Goal: Find specific page/section

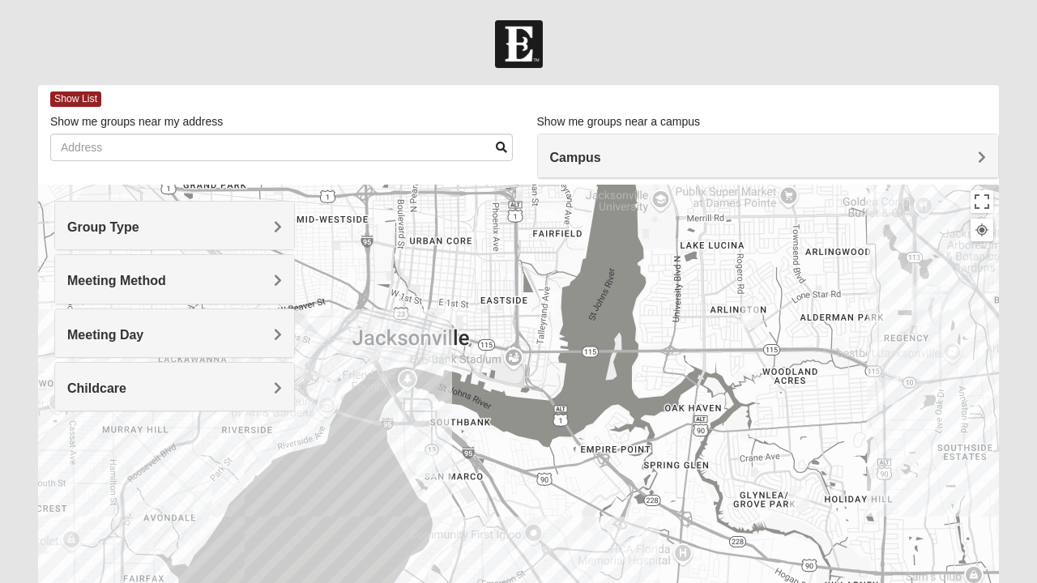
click at [408, 371] on div at bounding box center [518, 509] width 961 height 648
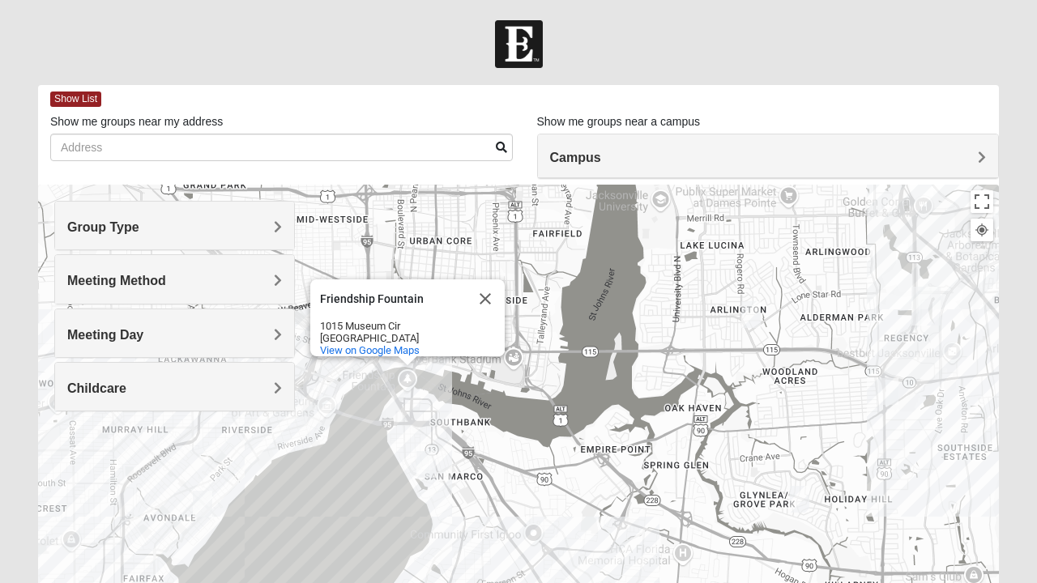
click at [430, 467] on img "Mixed Thompson 32207" at bounding box center [426, 465] width 32 height 40
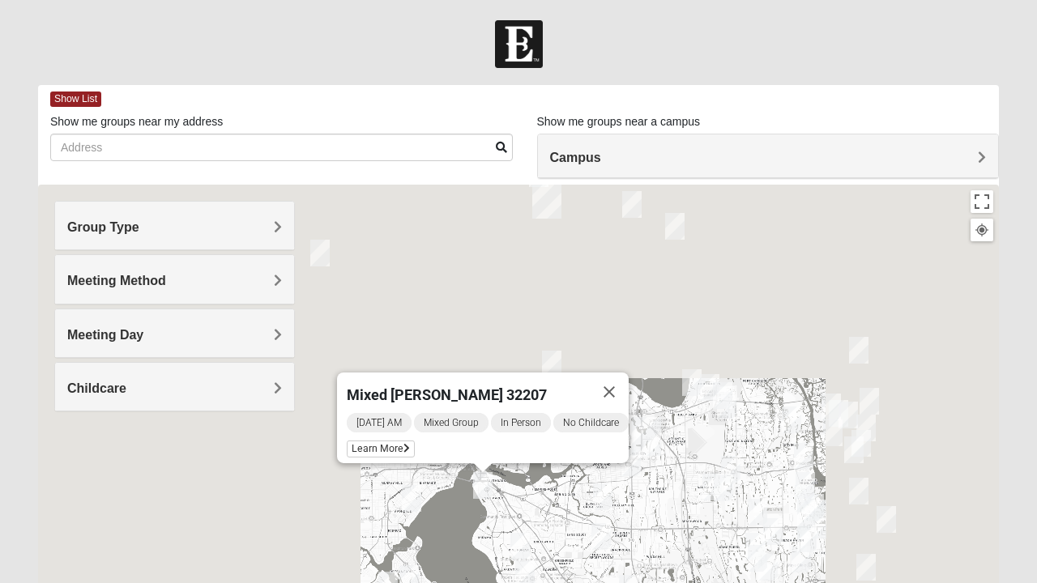
click at [620, 348] on div "Mixed [PERSON_NAME] 32207 [DATE] AM Mixed Group In Person No Childcare Learn Mo…" at bounding box center [518, 509] width 961 height 648
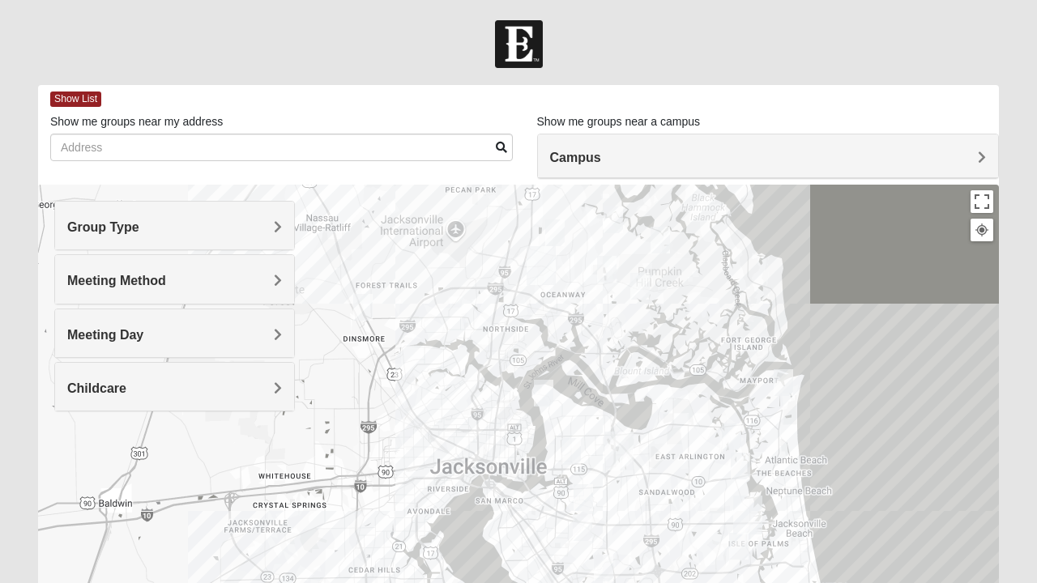
click at [235, 224] on h4 "Group Type" at bounding box center [174, 227] width 215 height 15
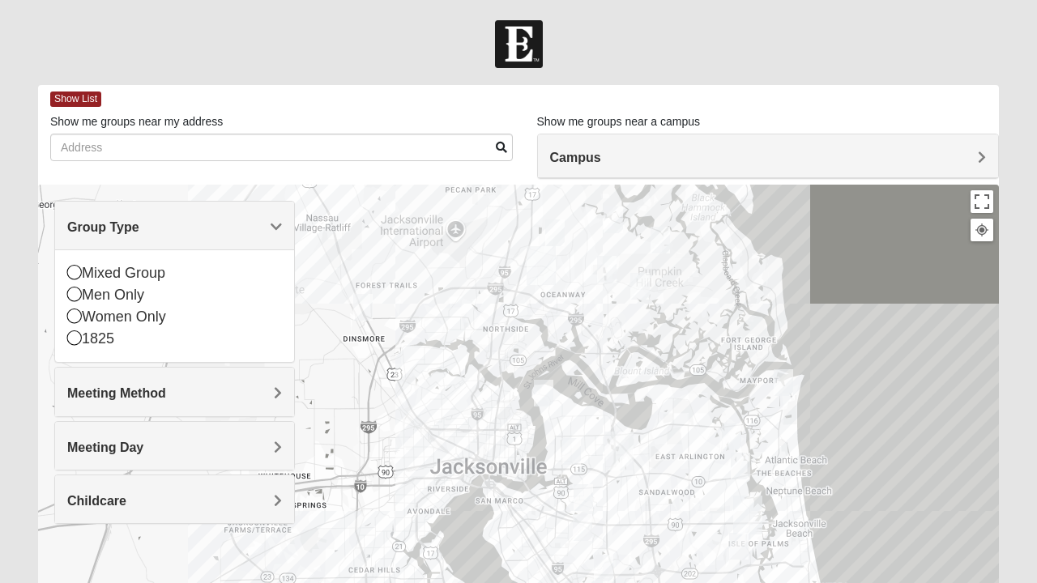
click at [75, 296] on icon at bounding box center [74, 294] width 15 height 15
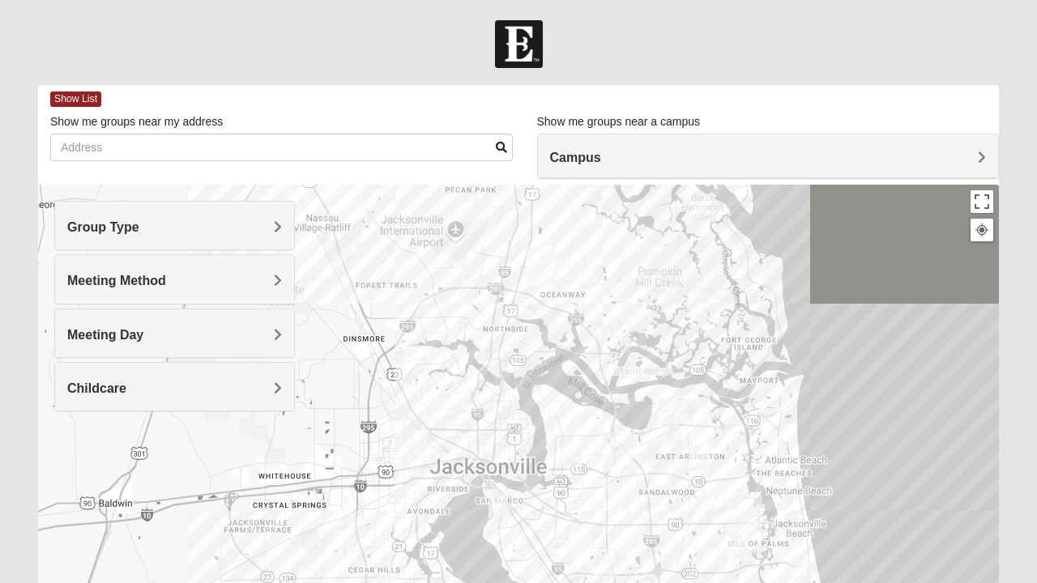
click at [180, 230] on h4 "Group Type" at bounding box center [174, 227] width 215 height 15
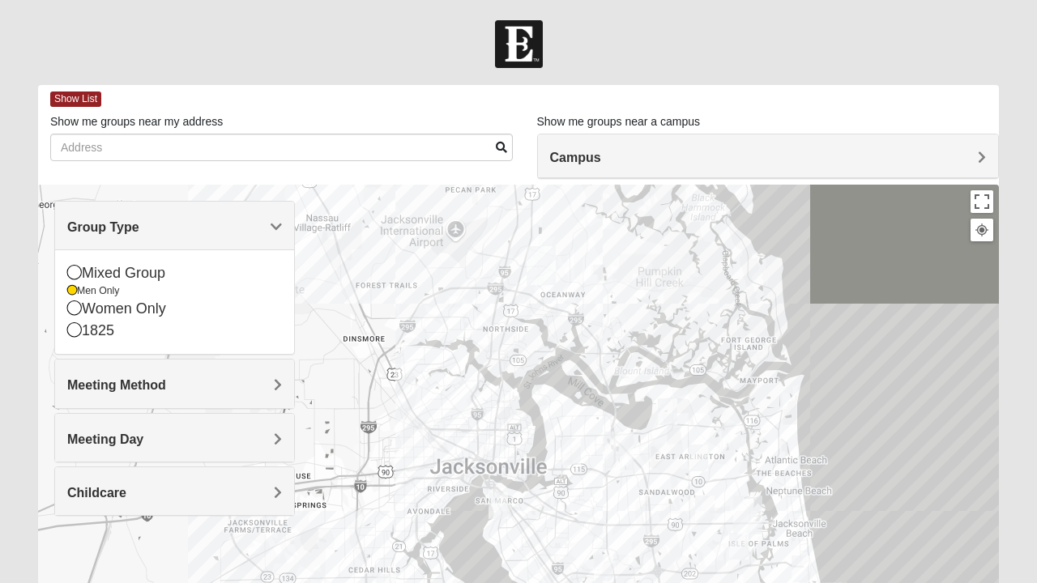
click at [349, 312] on div at bounding box center [518, 509] width 961 height 648
click at [273, 241] on div "Group Type" at bounding box center [174, 226] width 239 height 48
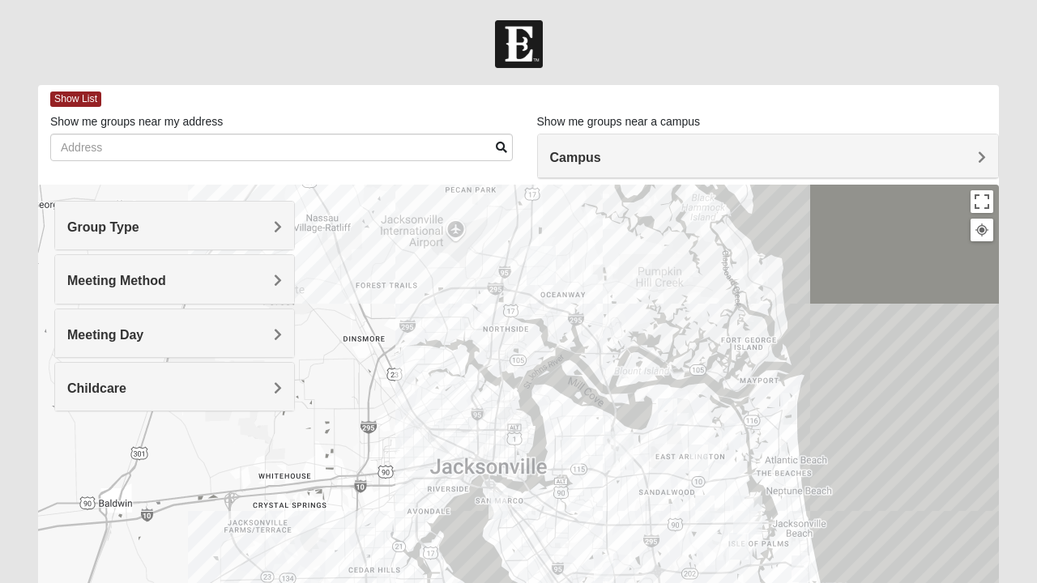
click at [249, 282] on h4 "Meeting Method" at bounding box center [174, 280] width 215 height 15
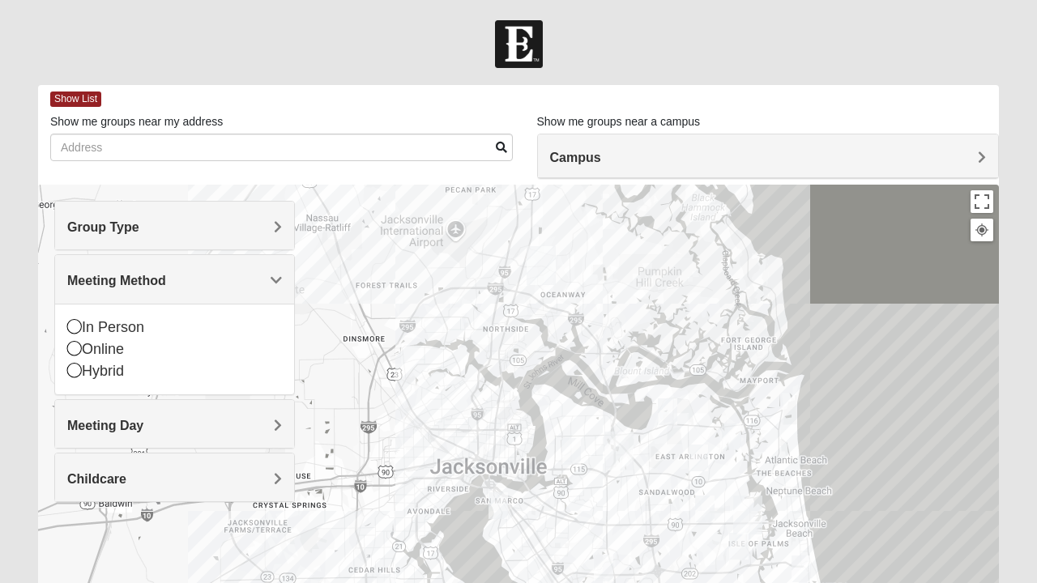
click at [81, 326] on icon at bounding box center [74, 326] width 15 height 15
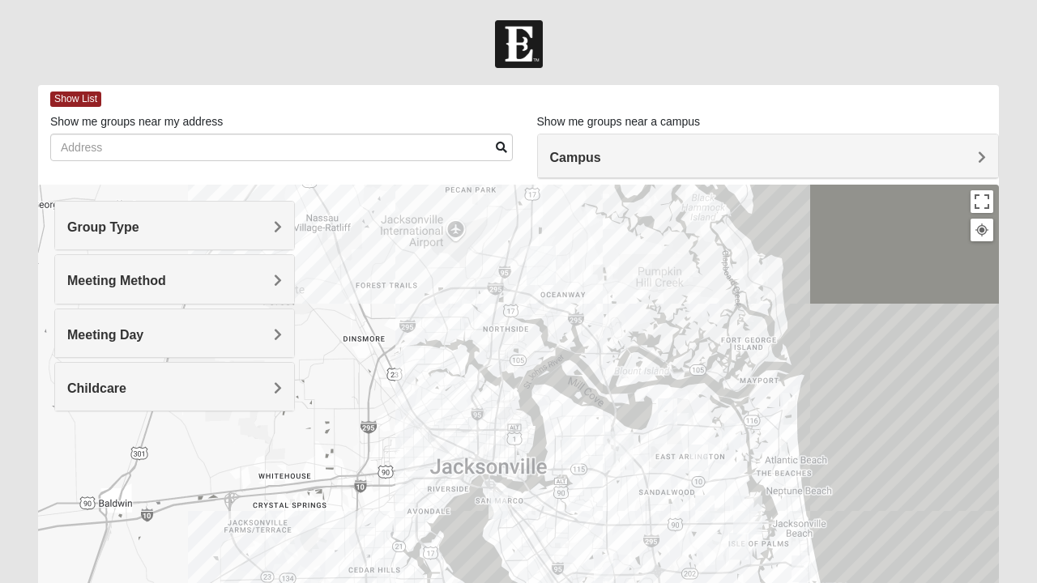
click at [211, 328] on h4 "Meeting Day" at bounding box center [174, 334] width 215 height 15
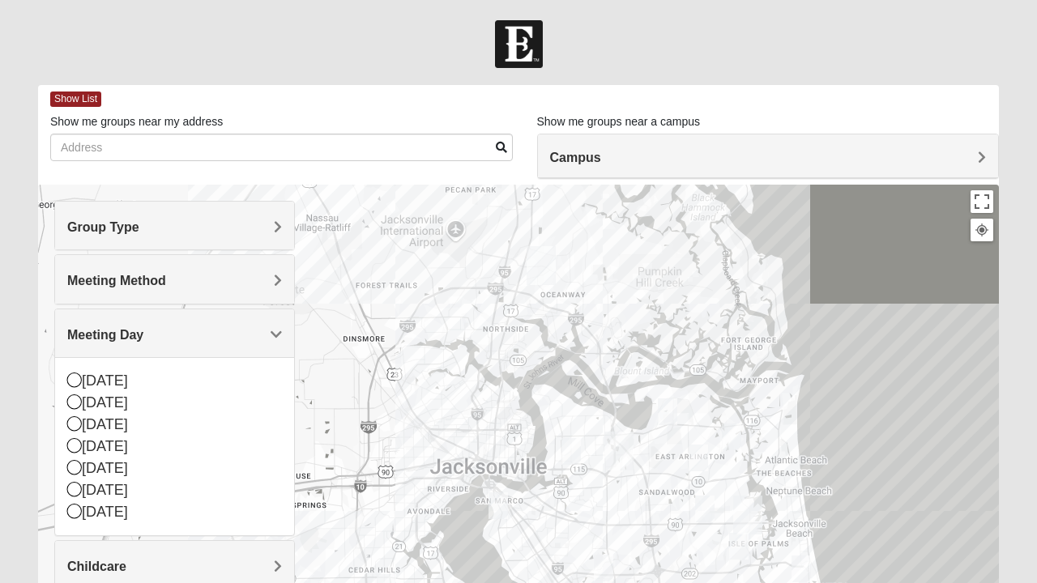
click at [81, 417] on icon at bounding box center [74, 424] width 15 height 15
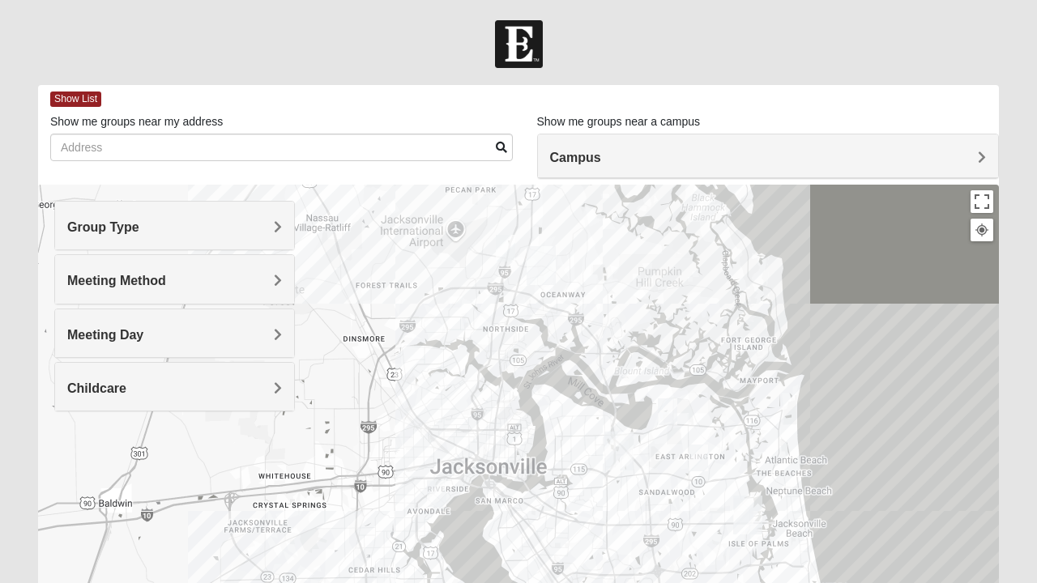
click at [78, 404] on div "Childcare" at bounding box center [174, 387] width 239 height 48
click at [135, 328] on span "Meeting Day" at bounding box center [105, 335] width 76 height 14
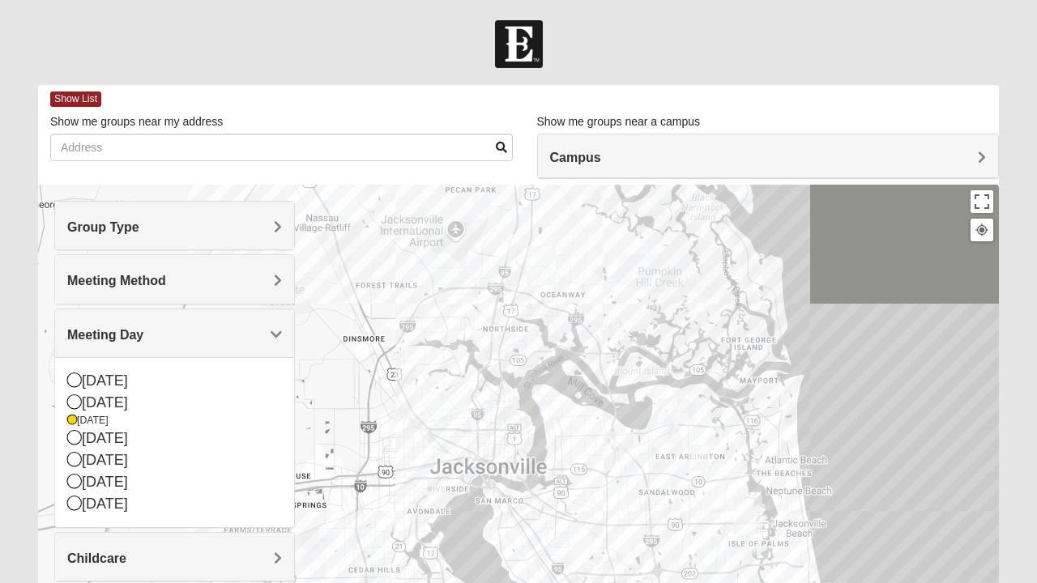
click at [44, 407] on div at bounding box center [518, 509] width 961 height 648
click at [71, 456] on icon at bounding box center [74, 459] width 15 height 15
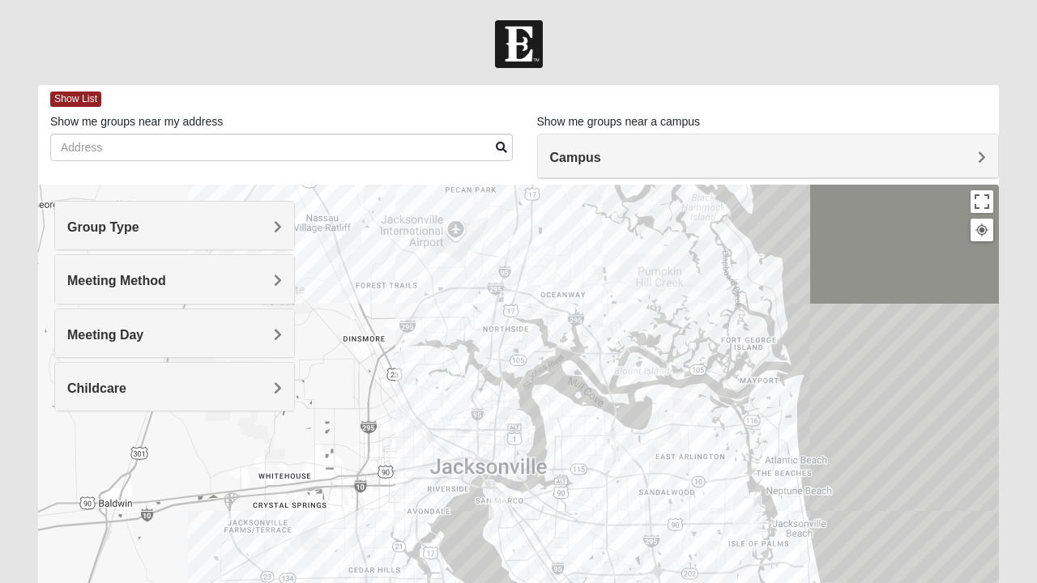
click at [109, 331] on span "Meeting Day" at bounding box center [105, 335] width 76 height 14
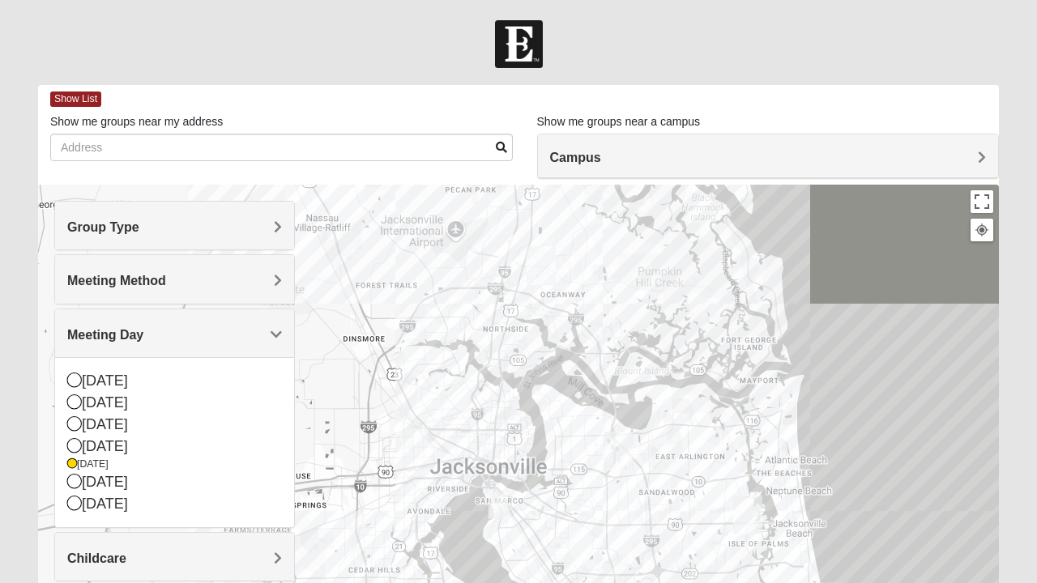
click at [81, 421] on div "[DATE]" at bounding box center [174, 425] width 215 height 22
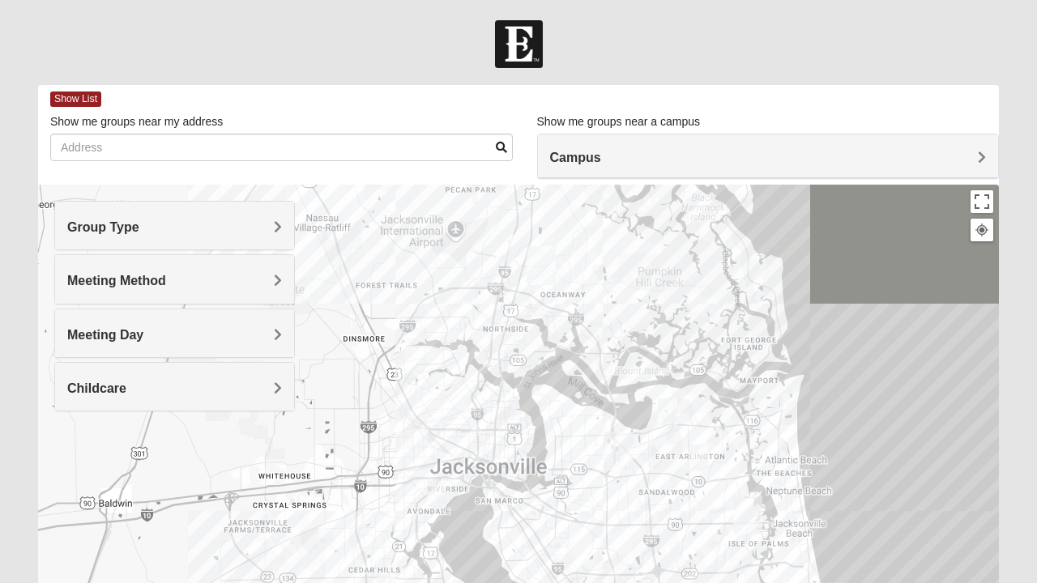
click at [113, 323] on div "Meeting Day" at bounding box center [174, 334] width 239 height 48
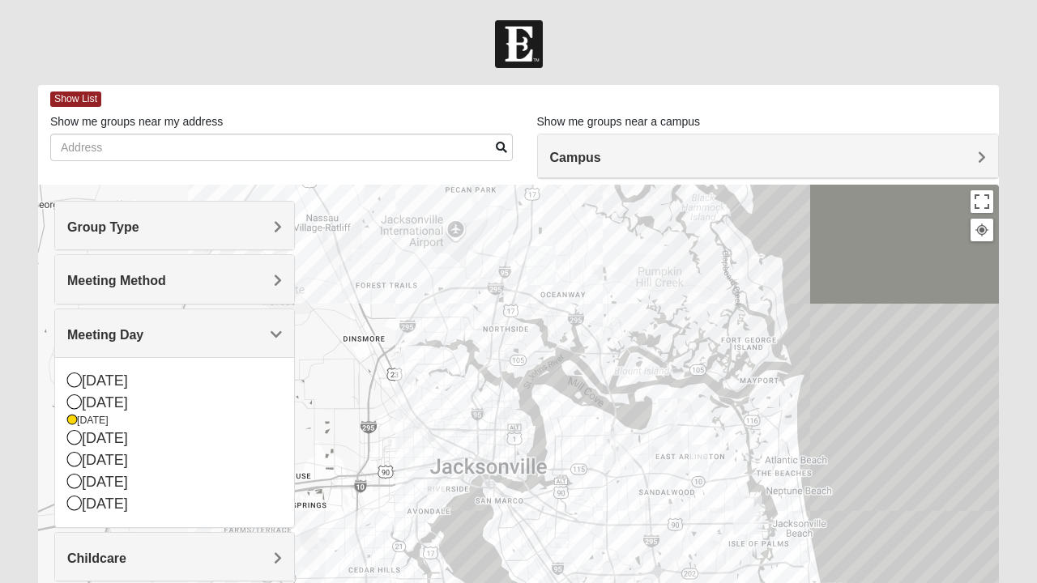
click at [79, 434] on icon at bounding box center [74, 437] width 15 height 15
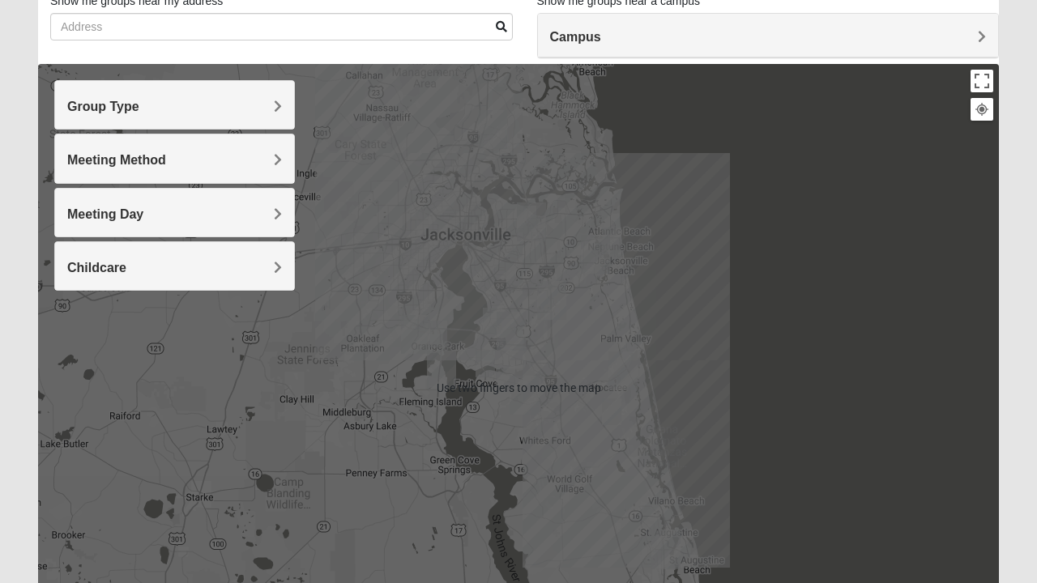
scroll to position [122, 0]
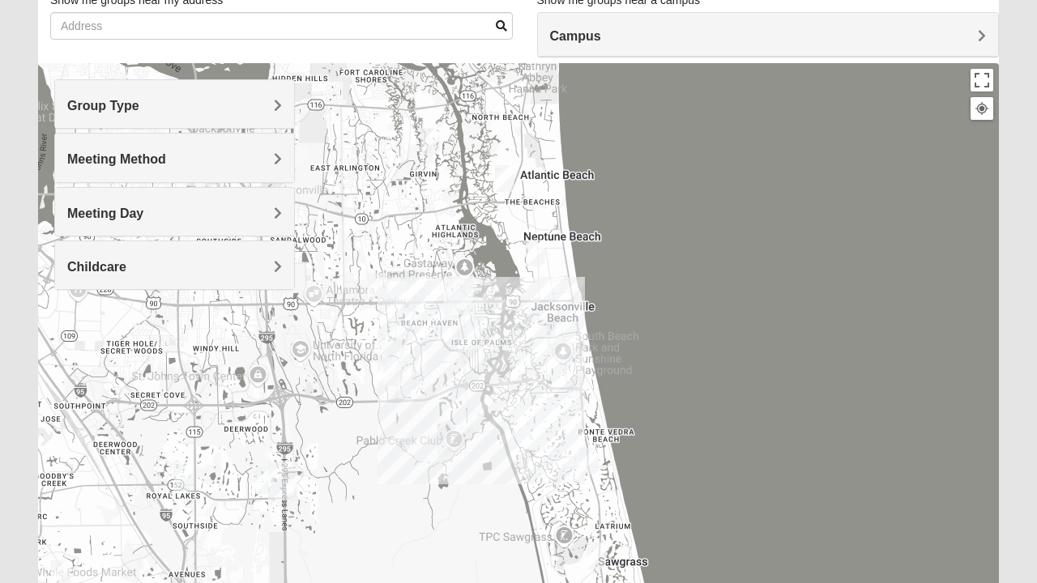
click at [536, 250] on img "Mens Crytzer/Siemion 32250" at bounding box center [535, 253] width 32 height 40
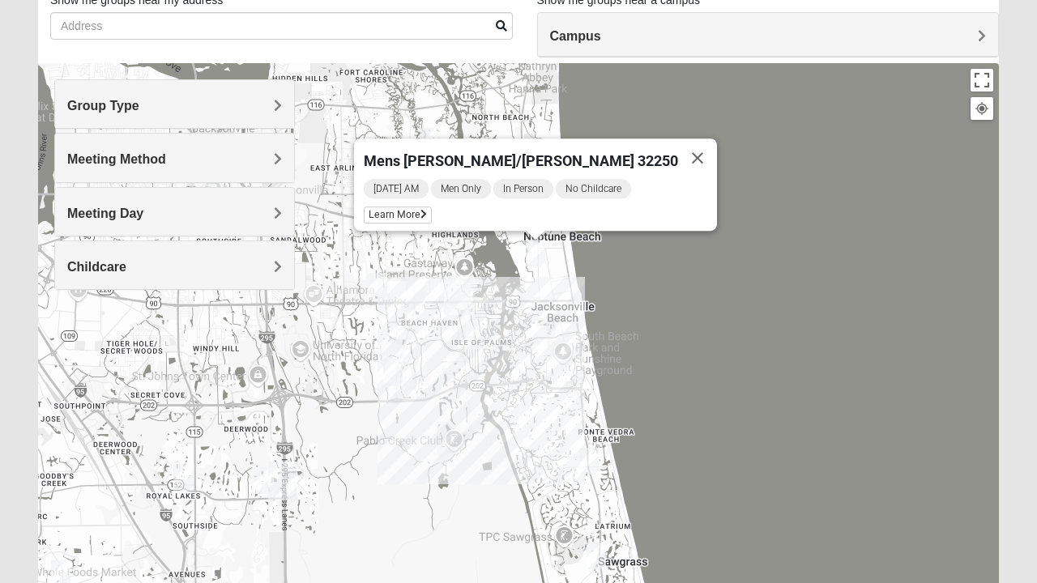
click at [427, 210] on icon at bounding box center [424, 215] width 6 height 10
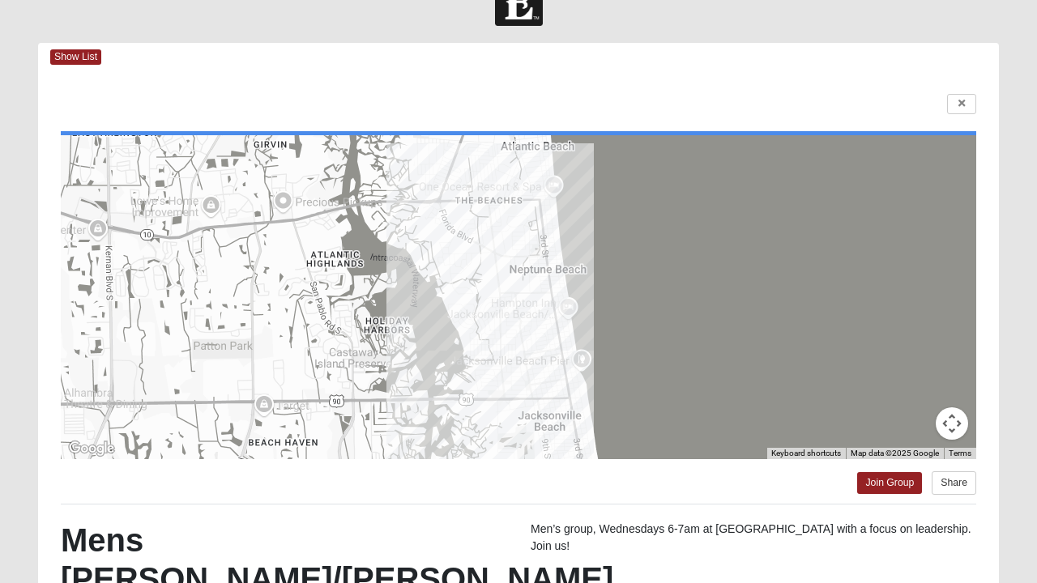
scroll to position [37, 0]
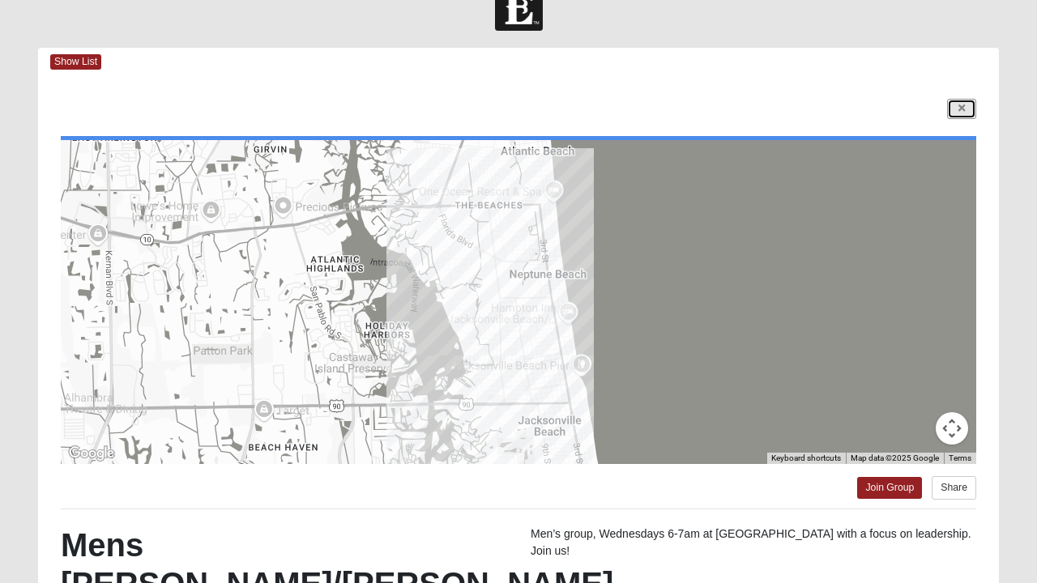
click at [954, 118] on link at bounding box center [961, 109] width 29 height 20
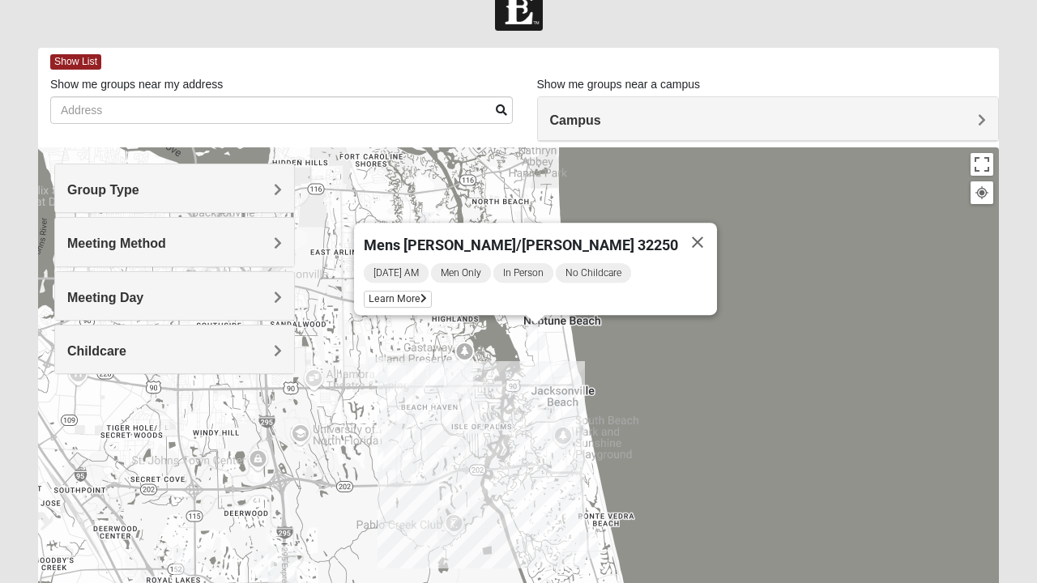
click at [678, 241] on button "Close" at bounding box center [697, 242] width 39 height 39
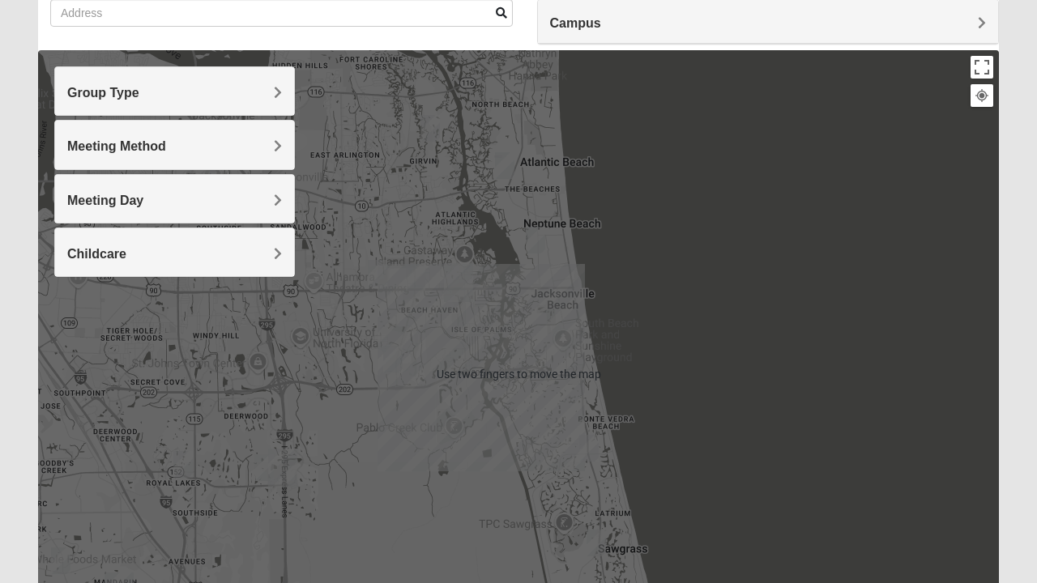
scroll to position [135, 0]
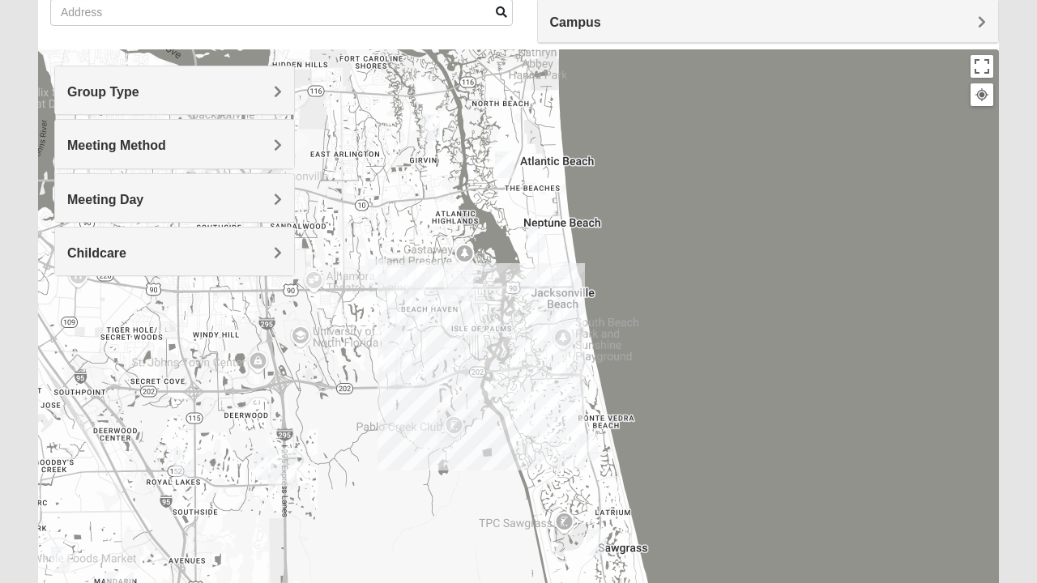
click at [594, 454] on img "Mens Conway 32082" at bounding box center [589, 448] width 32 height 40
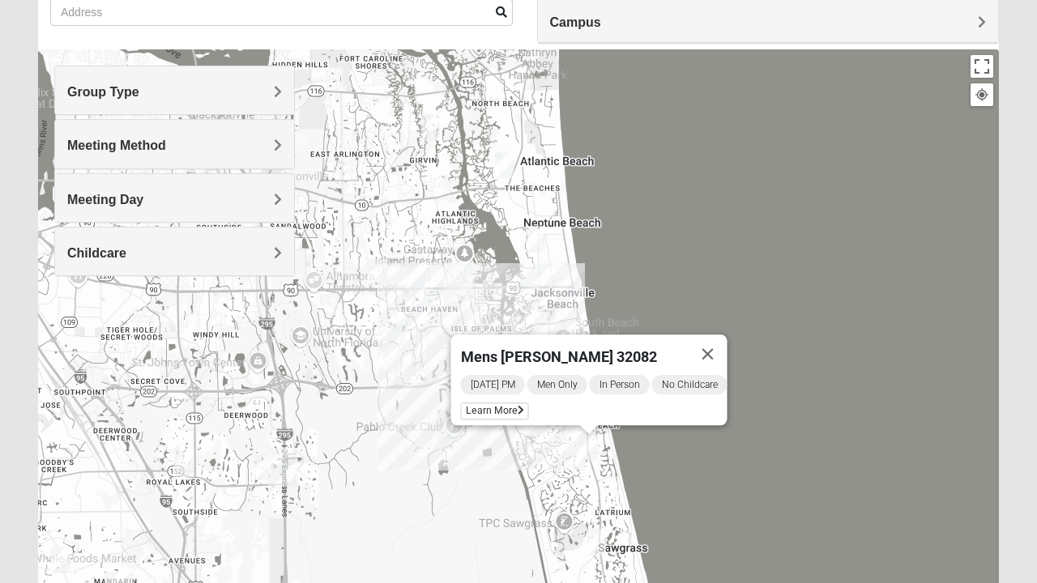
click at [518, 406] on icon at bounding box center [521, 411] width 6 height 10
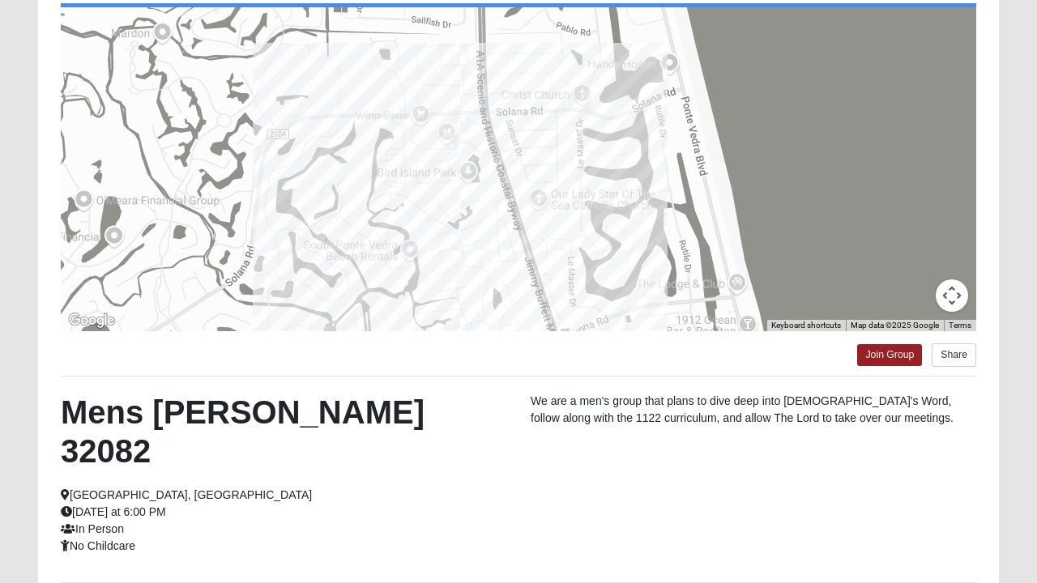
scroll to position [180, 0]
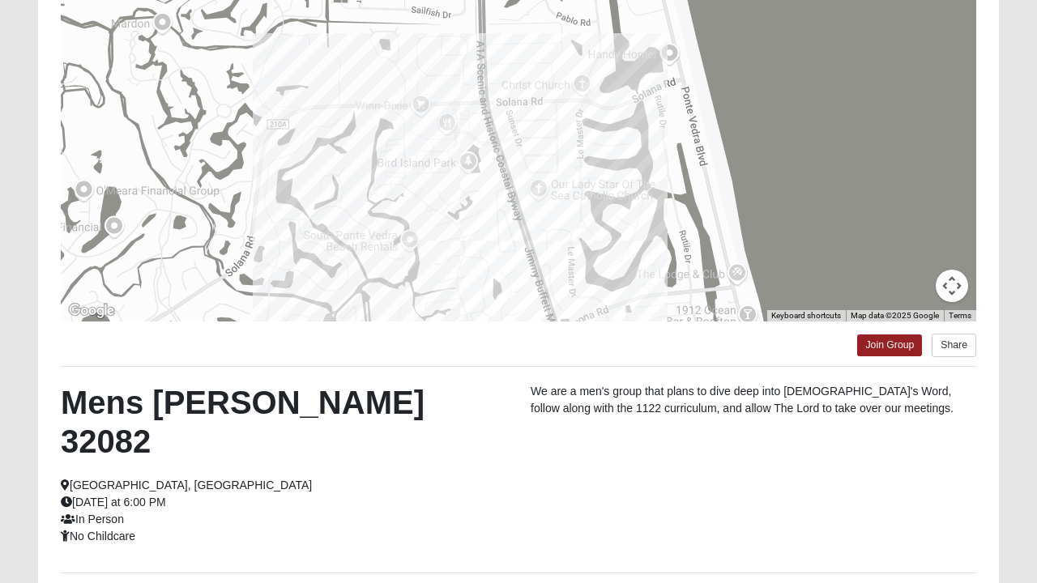
click at [839, 76] on div at bounding box center [519, 160] width 916 height 324
click at [831, 180] on div at bounding box center [519, 160] width 916 height 324
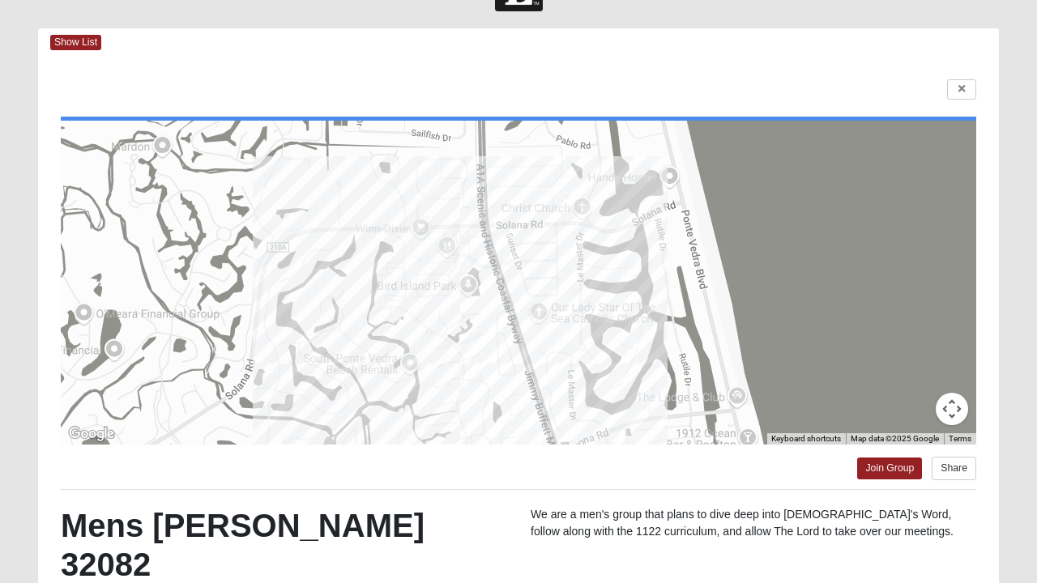
scroll to position [57, 0]
click at [955, 96] on link at bounding box center [961, 89] width 29 height 20
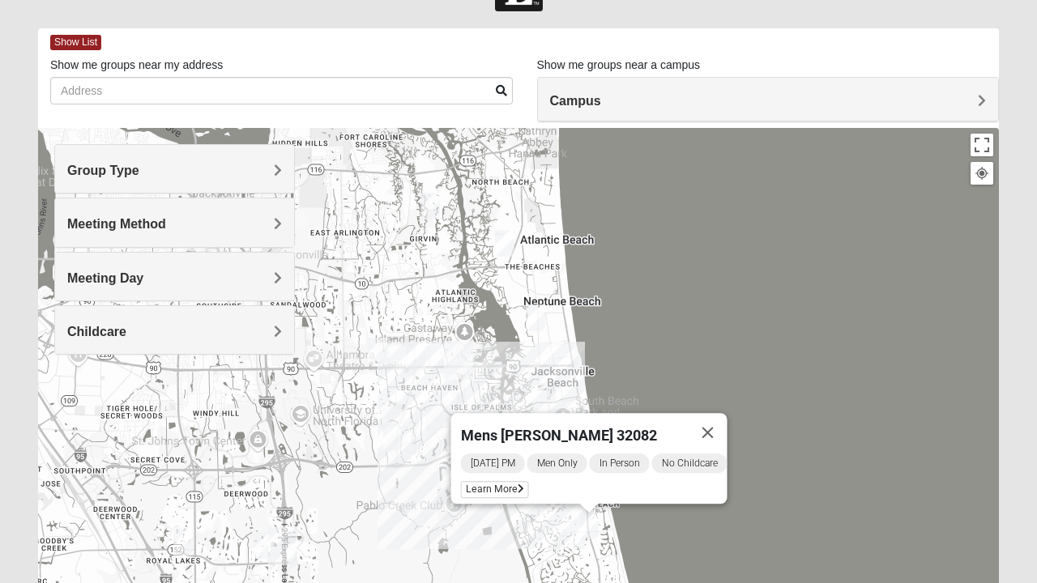
click at [728, 421] on button "Close" at bounding box center [708, 432] width 39 height 39
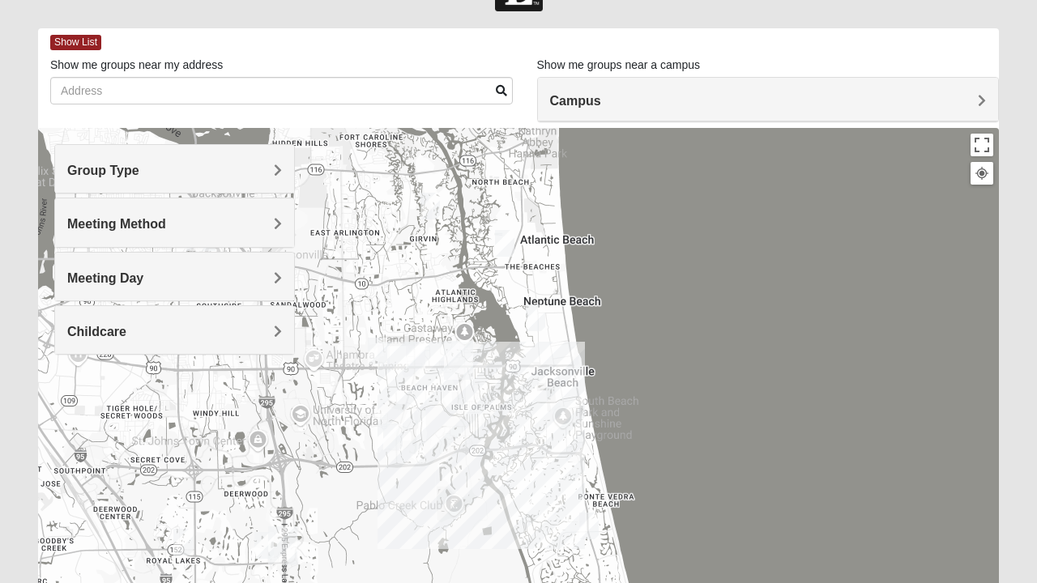
click at [502, 245] on img "Mens Boboc 32233" at bounding box center [505, 244] width 32 height 40
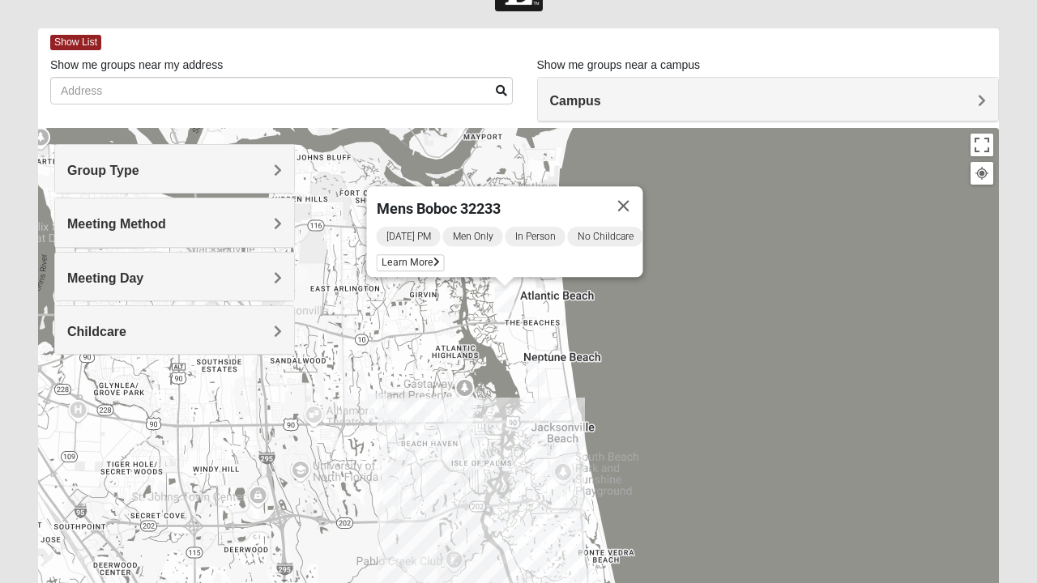
click at [404, 255] on span "Learn More" at bounding box center [411, 262] width 68 height 17
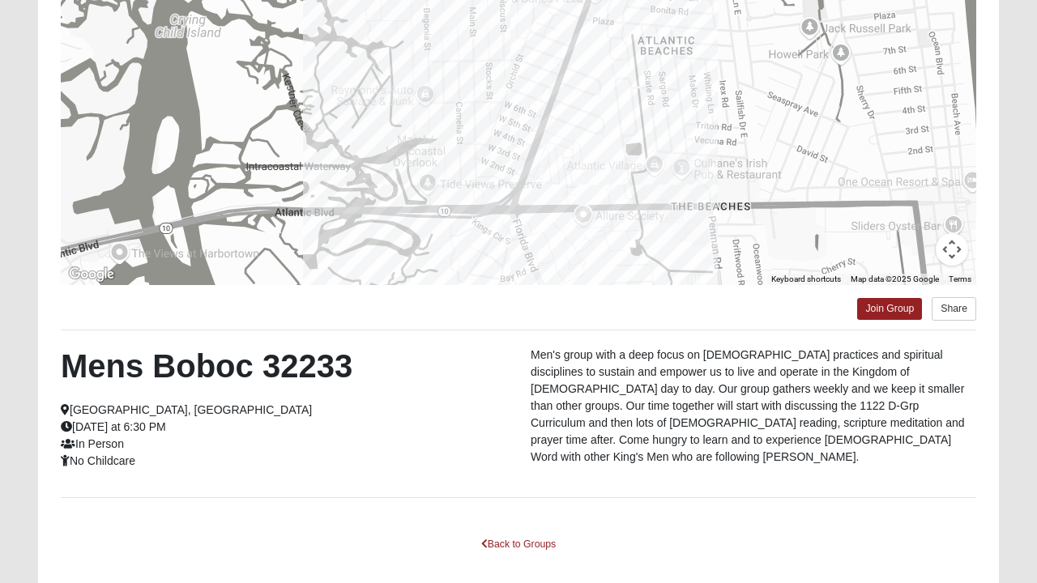
scroll to position [214, 0]
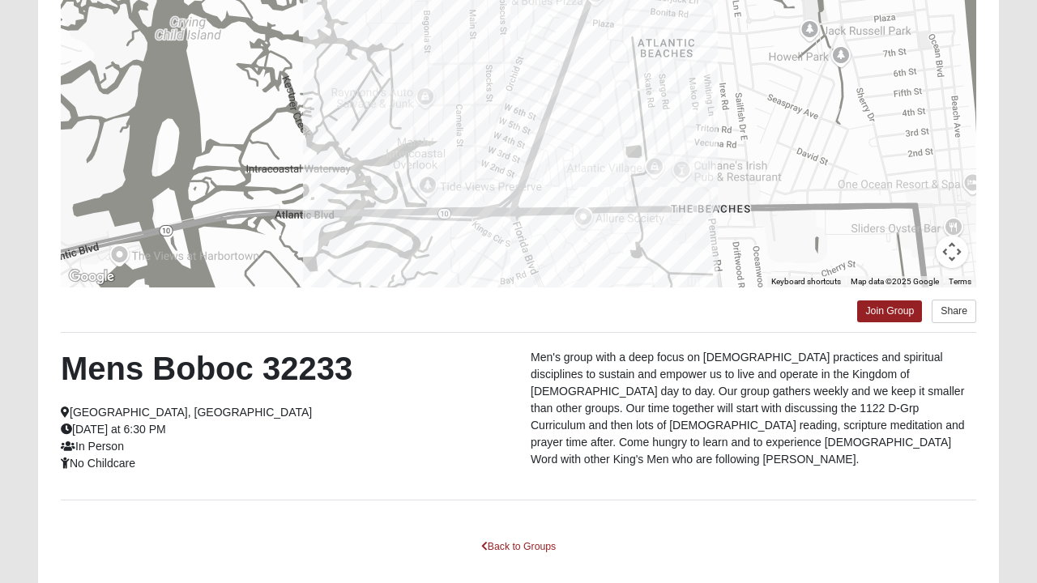
click at [601, 210] on div at bounding box center [519, 126] width 916 height 324
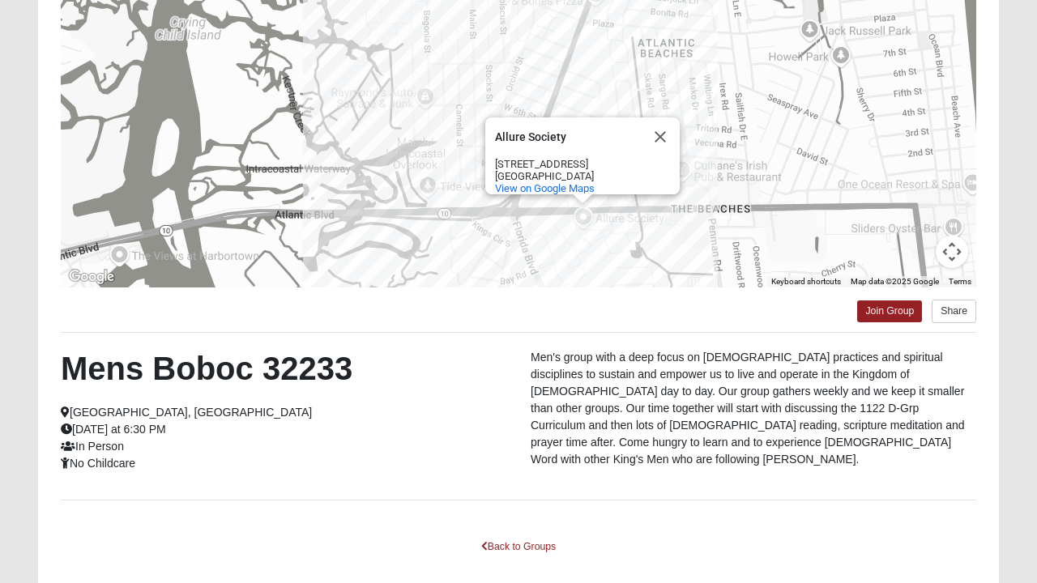
click at [660, 130] on button "Close" at bounding box center [660, 137] width 39 height 39
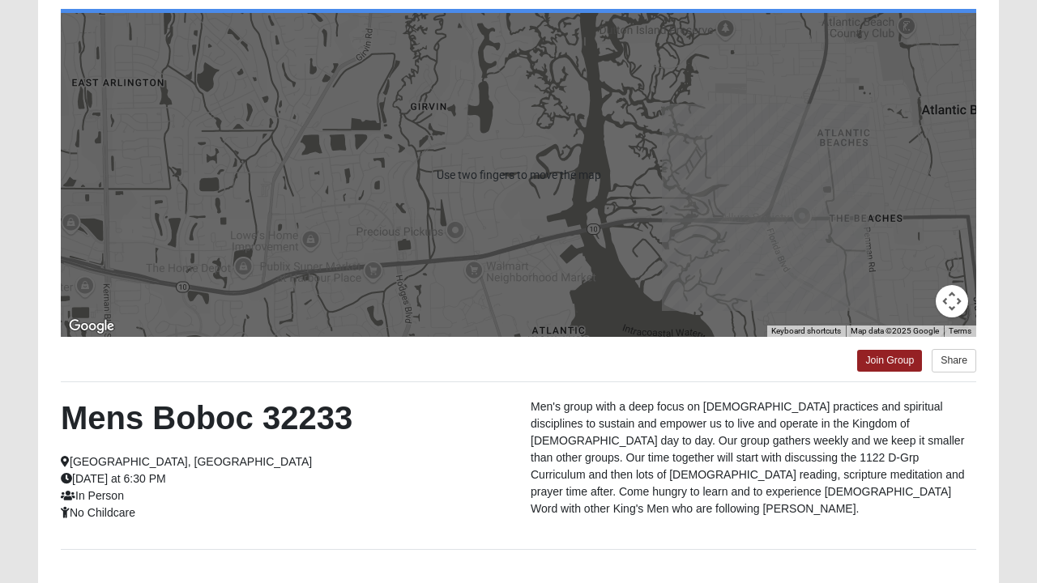
scroll to position [0, 0]
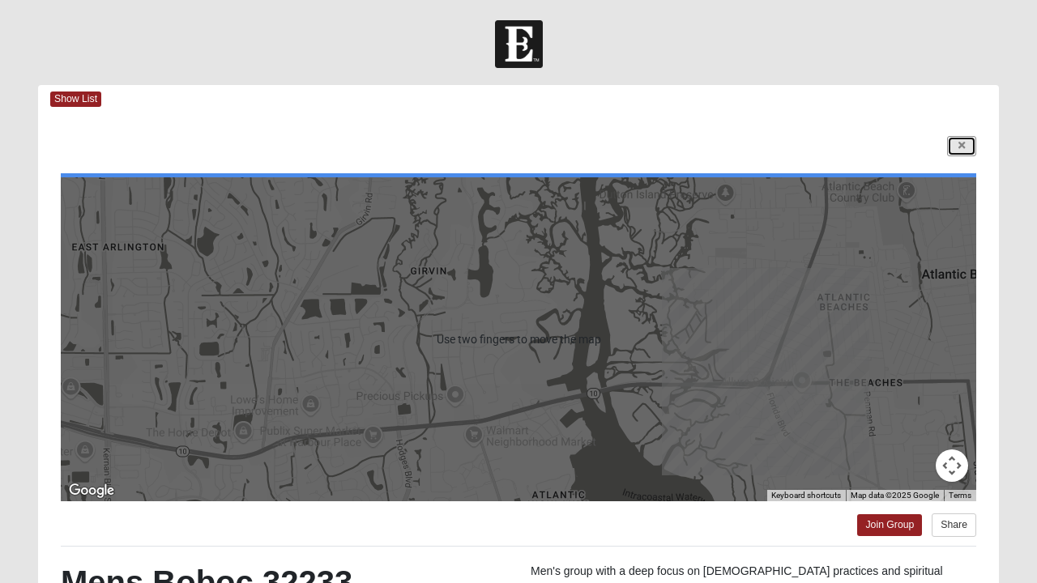
click at [965, 152] on link at bounding box center [961, 146] width 29 height 20
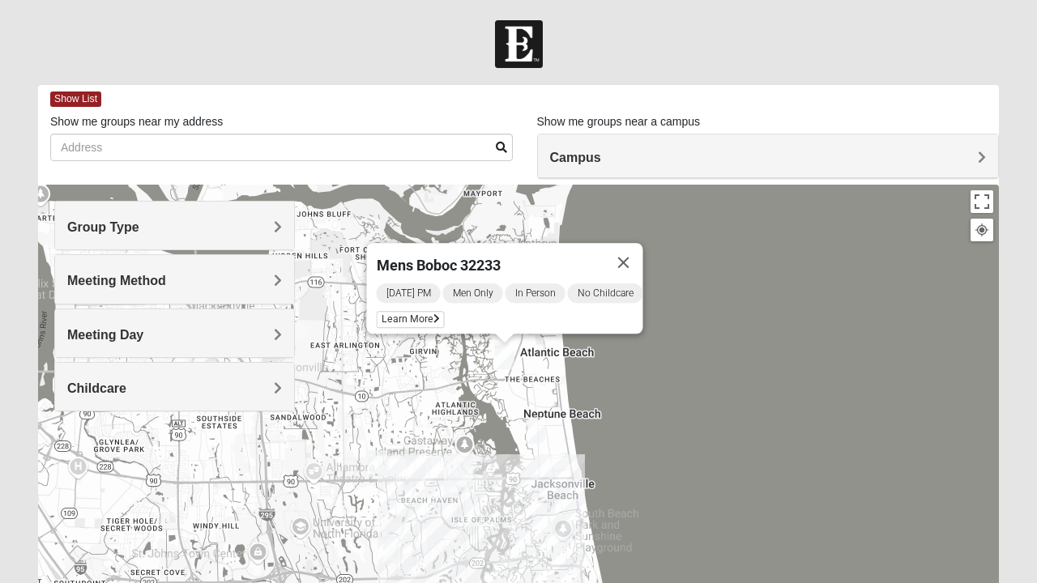
click at [643, 250] on button "Close" at bounding box center [624, 262] width 39 height 39
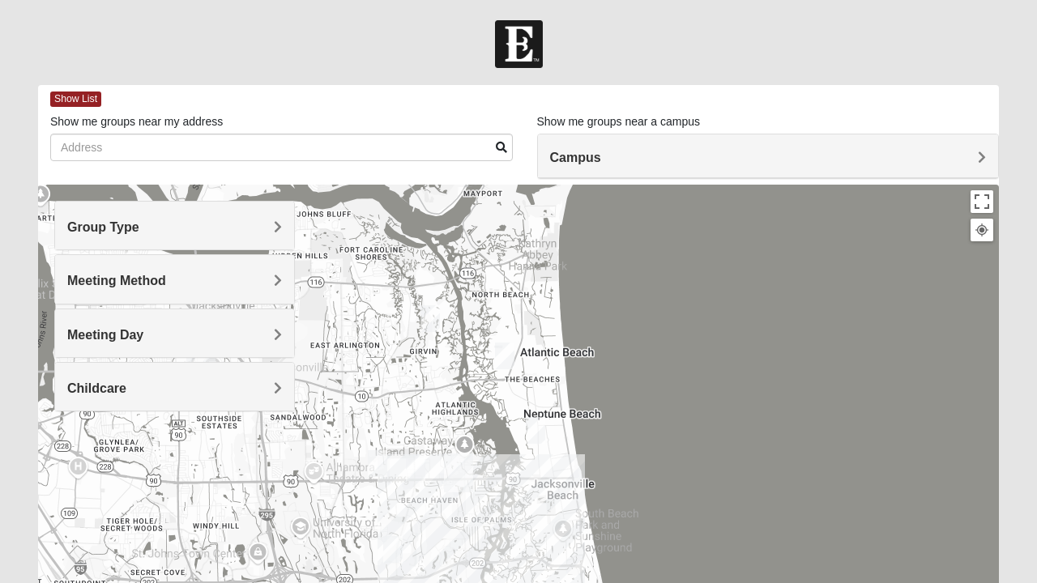
click at [535, 428] on img "Mens Crytzer/Siemion 32250" at bounding box center [535, 431] width 32 height 40
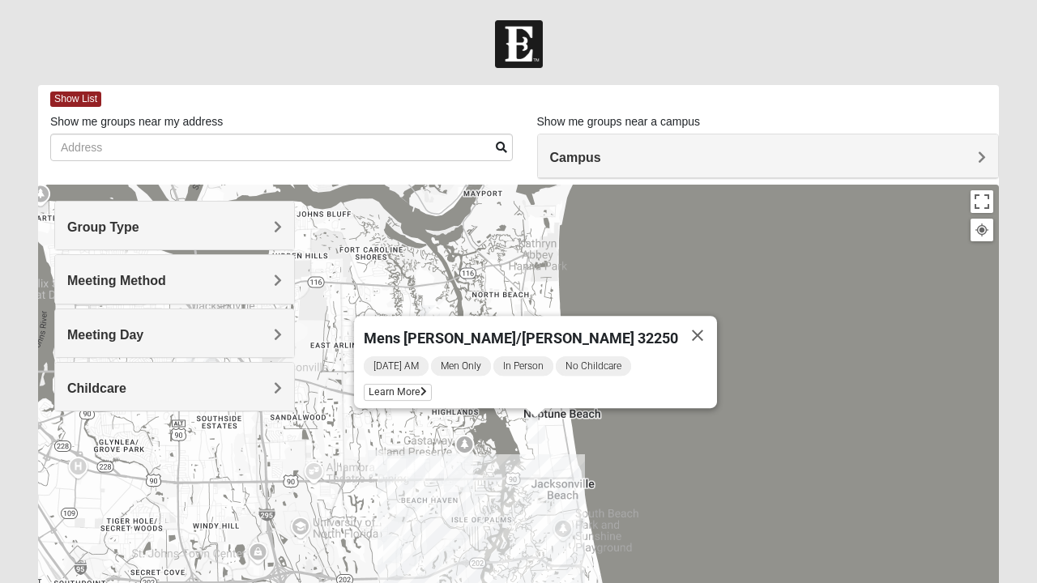
click at [427, 387] on icon at bounding box center [424, 392] width 6 height 10
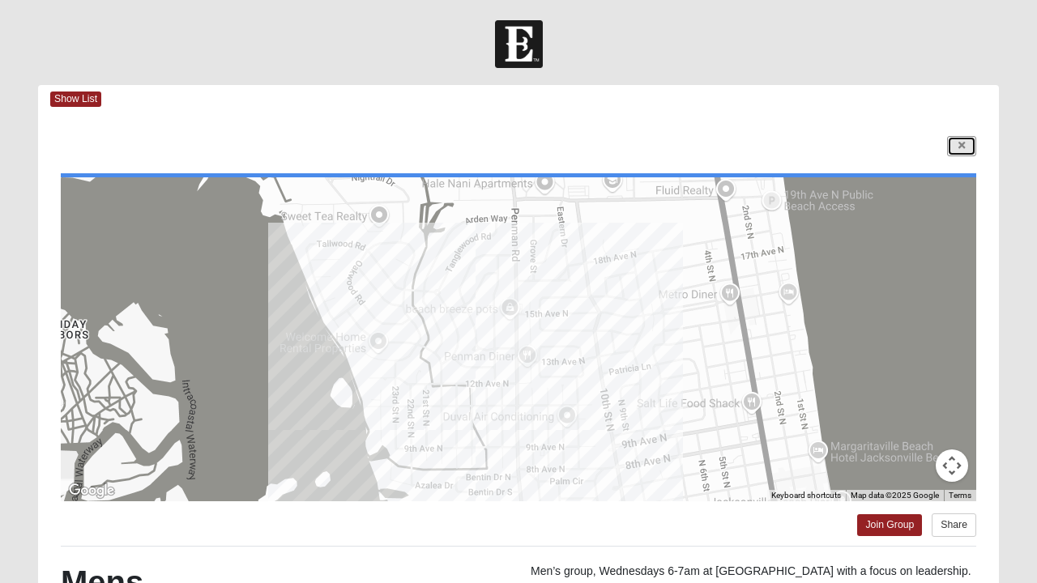
click at [955, 152] on link at bounding box center [961, 146] width 29 height 20
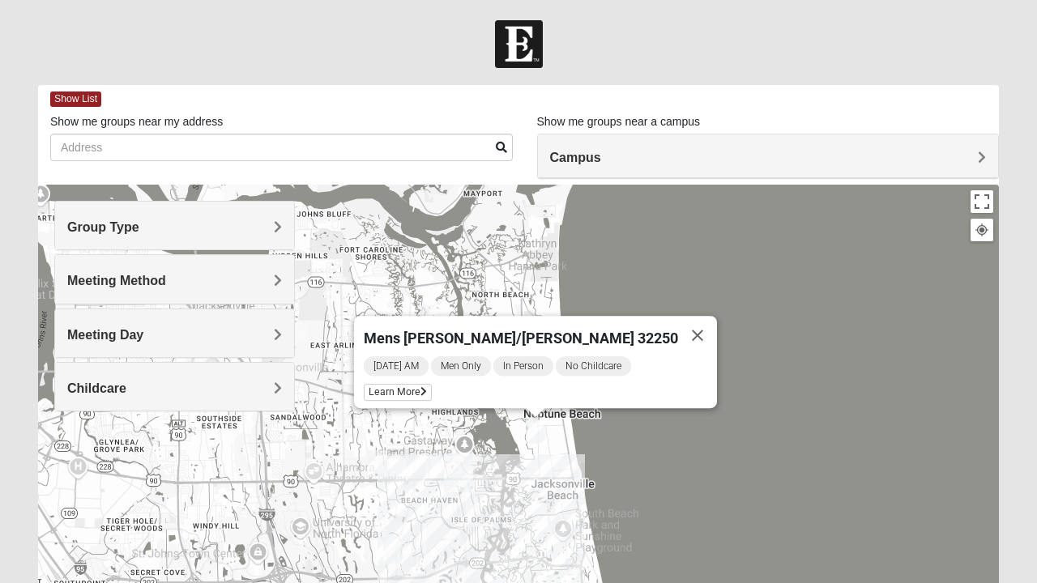
click at [678, 325] on button "Close" at bounding box center [697, 335] width 39 height 39
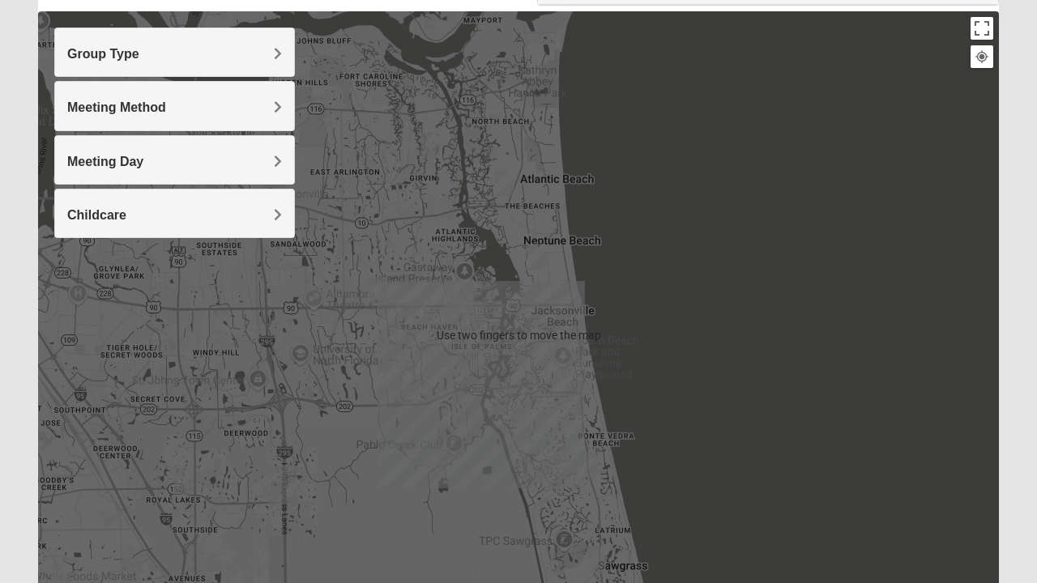
scroll to position [175, 0]
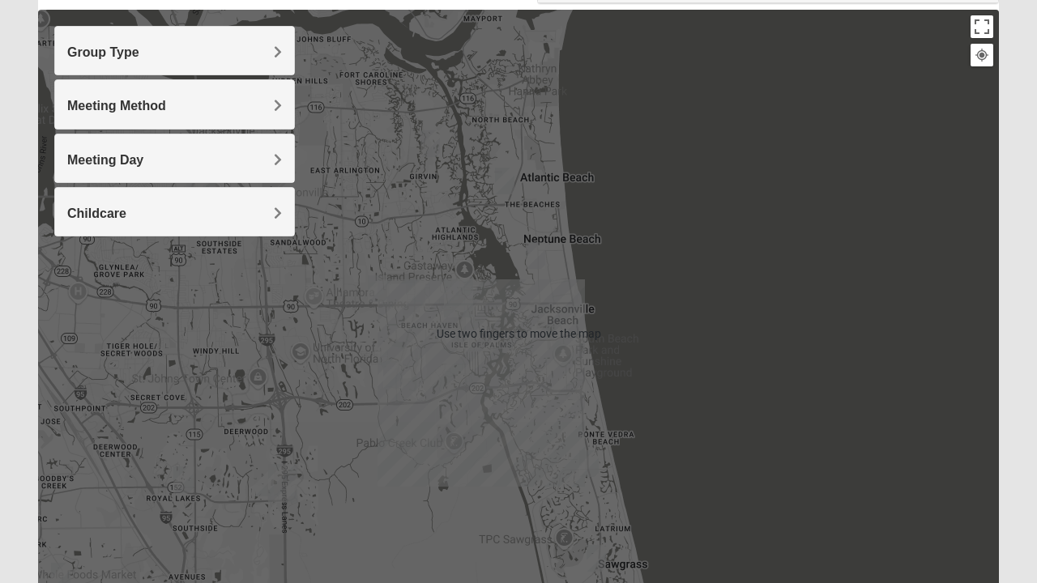
click at [425, 428] on div "To navigate, press the arrow keys." at bounding box center [518, 334] width 961 height 648
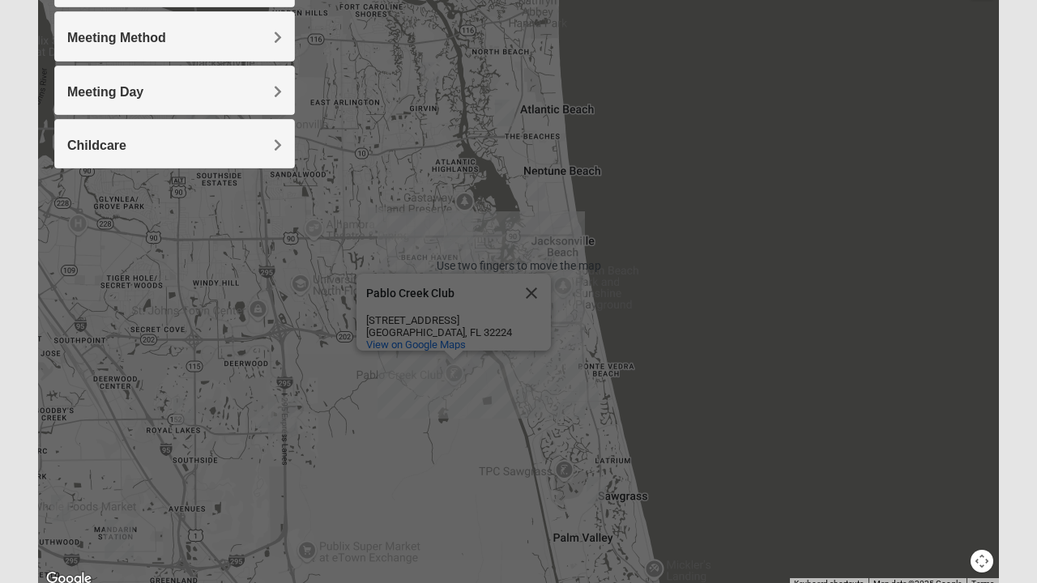
scroll to position [242, 0]
click at [686, 338] on div "Pablo Creek Club Pablo Creek Club [STREET_ADDRESS] View on Google Maps" at bounding box center [518, 266] width 961 height 648
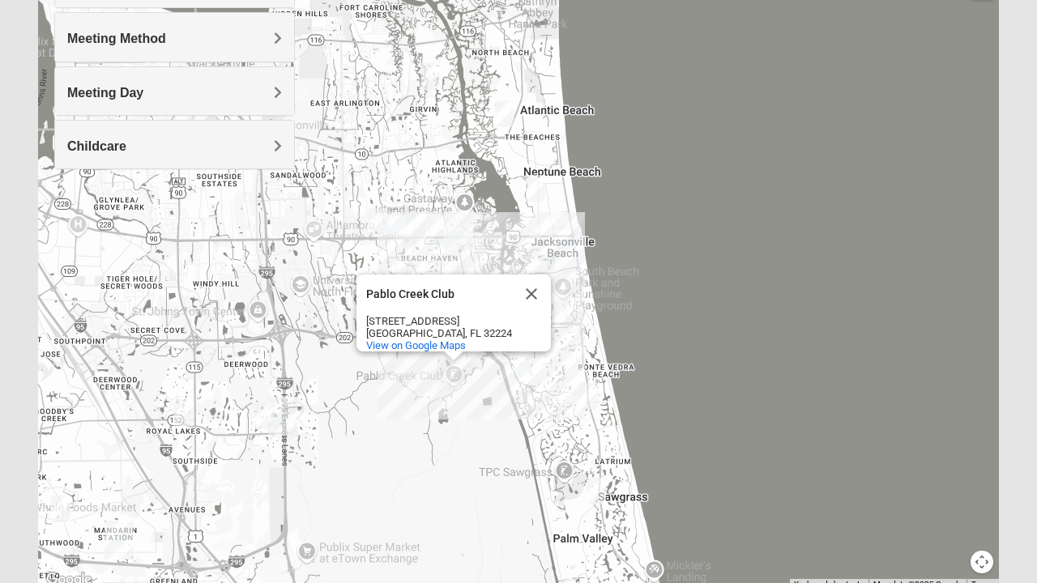
click at [454, 288] on div "Pablo Creek Club" at bounding box center [439, 294] width 146 height 12
click at [548, 282] on button "Close" at bounding box center [531, 294] width 39 height 39
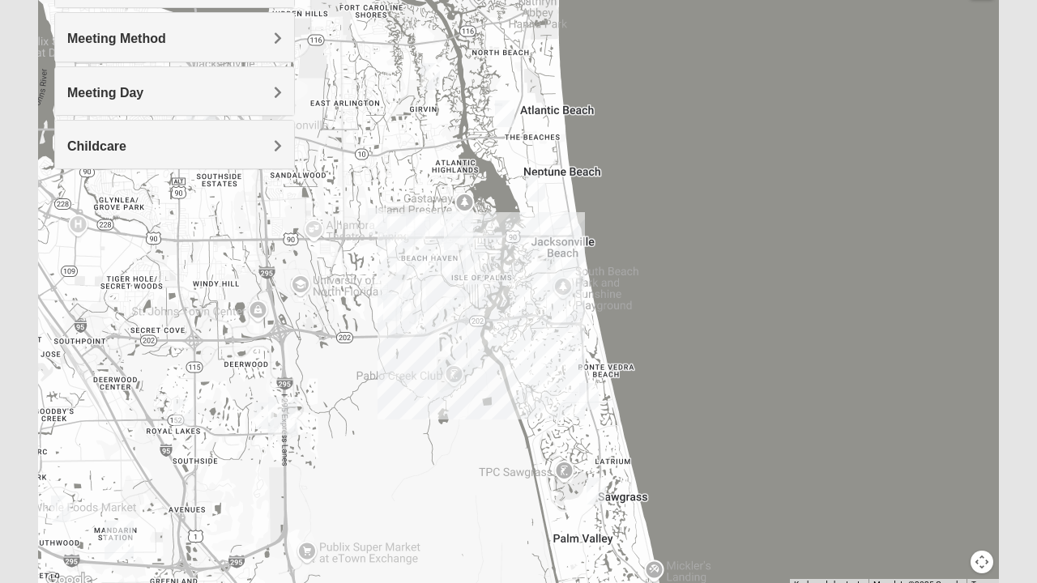
click at [391, 297] on img "Mens Howard/Glee 32224" at bounding box center [393, 308] width 32 height 40
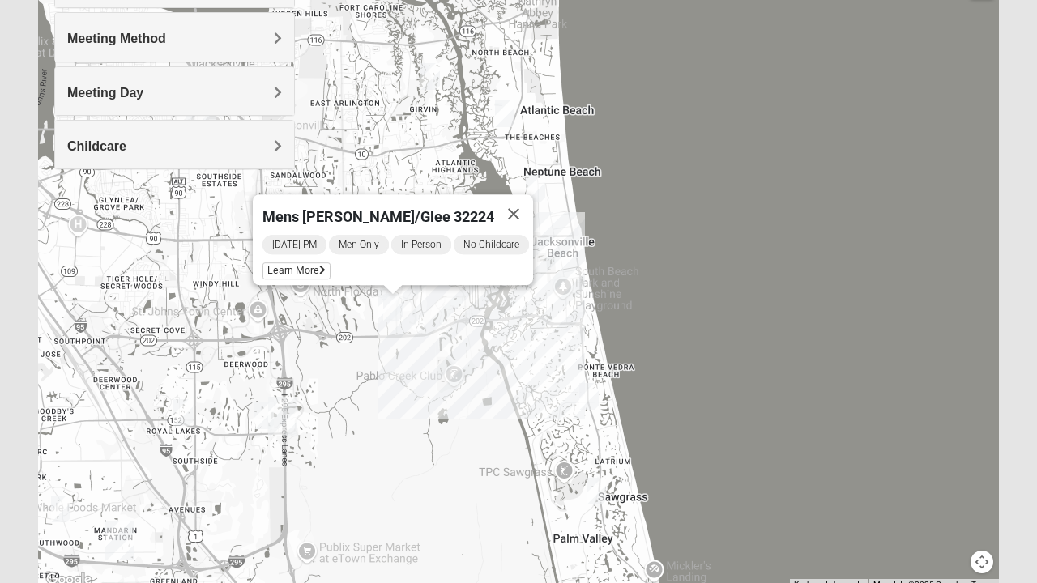
click at [308, 266] on span "Learn More" at bounding box center [297, 271] width 68 height 17
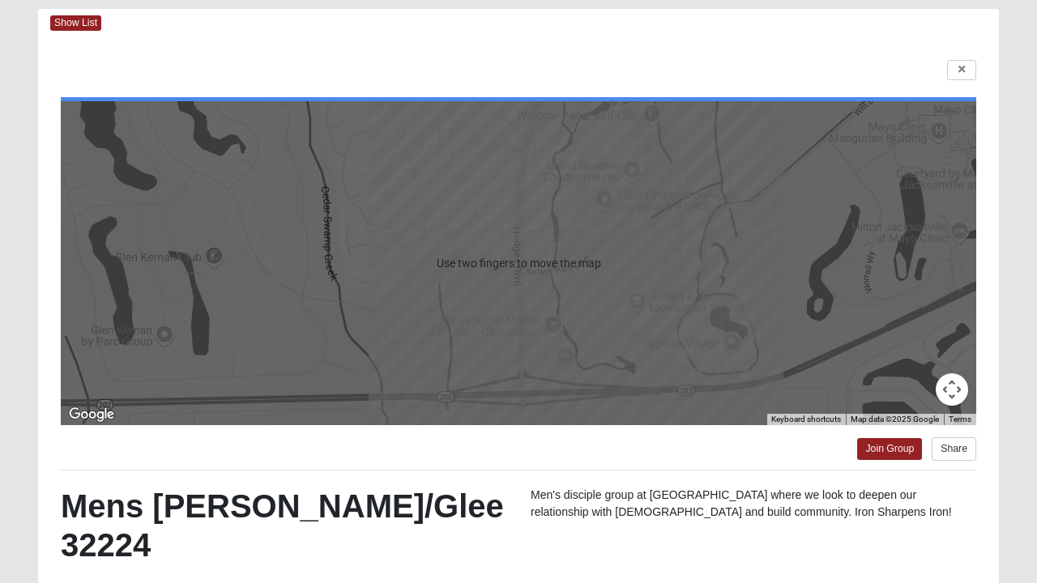
scroll to position [0, 0]
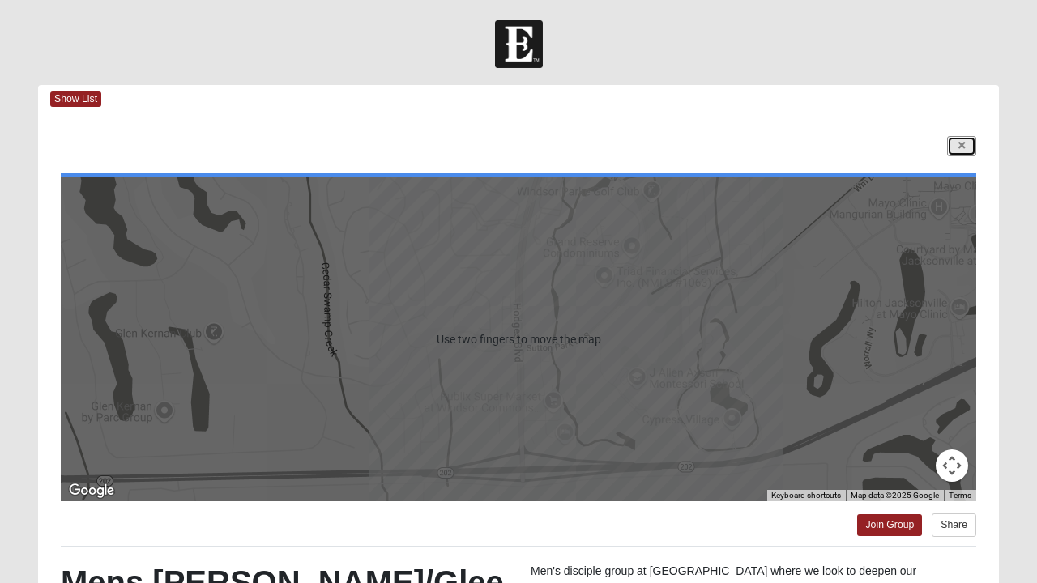
click at [961, 145] on icon at bounding box center [962, 146] width 6 height 10
